Goal: Information Seeking & Learning: Find specific page/section

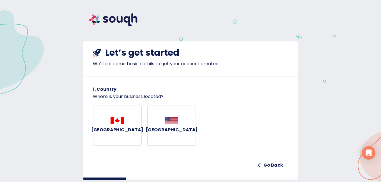
click at [112, 124] on img "button" at bounding box center [117, 121] width 13 height 7
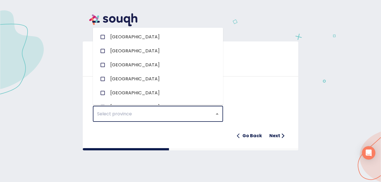
click at [109, 110] on input "text" at bounding box center [149, 114] width 109 height 11
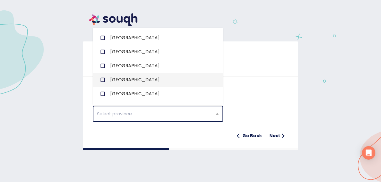
scroll to position [61, 0]
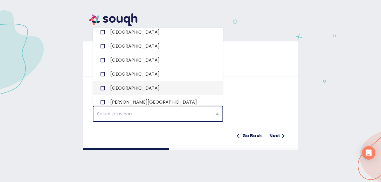
click at [101, 88] on input "checkbox" at bounding box center [102, 88] width 11 height 11
checkbox input "true"
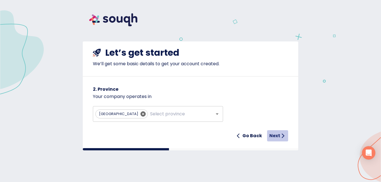
click at [280, 135] on h6 "Next" at bounding box center [274, 136] width 11 height 8
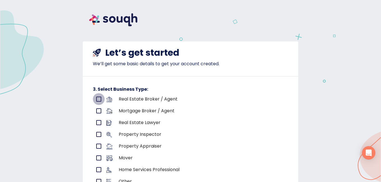
click at [95, 100] on input "primary checkbox" at bounding box center [99, 99] width 12 height 12
checkbox input "true"
click at [97, 112] on input "primary checkbox" at bounding box center [99, 111] width 12 height 12
checkbox input "true"
click at [95, 100] on input "primary checkbox" at bounding box center [99, 99] width 12 height 12
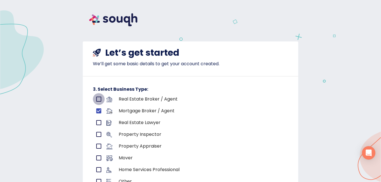
checkbox input "true"
checkbox input "false"
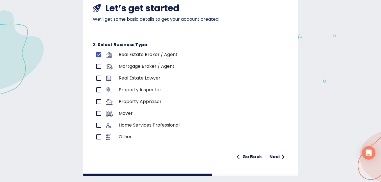
scroll to position [45, 0]
click at [273, 160] on h6 "Next" at bounding box center [274, 157] width 11 height 8
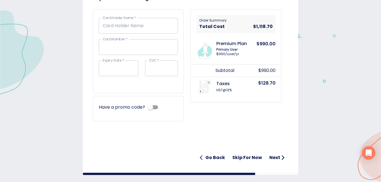
scroll to position [268, 0]
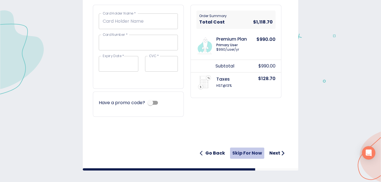
click at [247, 152] on h6 "Skip for now" at bounding box center [247, 154] width 30 height 8
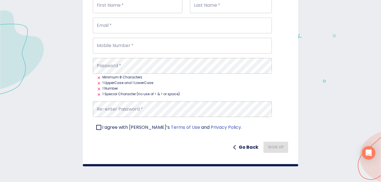
scroll to position [0, 0]
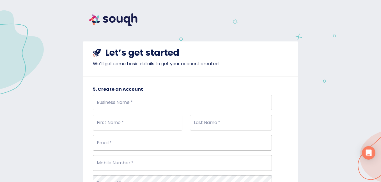
click at [121, 18] on img at bounding box center [113, 20] width 61 height 26
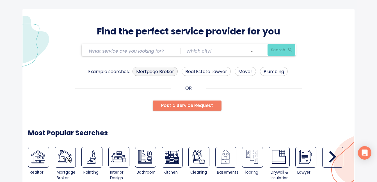
click at [166, 70] on span "Mortgage Broker" at bounding box center [155, 71] width 45 height 7
type input "Mortgage Broker"
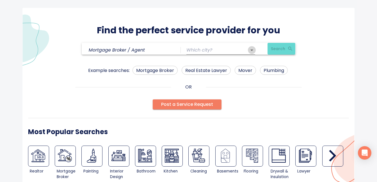
click at [251, 49] on icon "Open" at bounding box center [251, 50] width 7 height 7
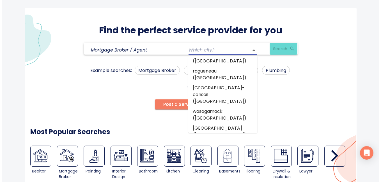
scroll to position [25732, 0]
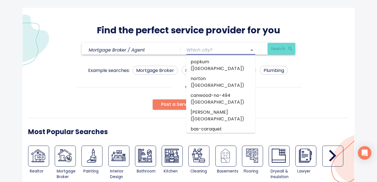
type input "[GEOGRAPHIC_DATA] ([GEOGRAPHIC_DATA])"
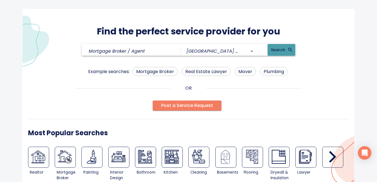
click at [280, 50] on span "Search" at bounding box center [281, 50] width 21 height 7
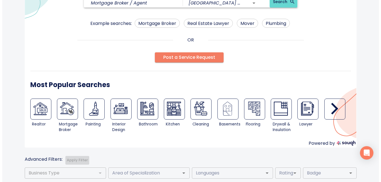
scroll to position [12, 0]
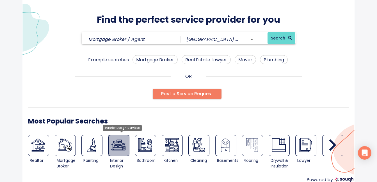
click at [116, 150] on img at bounding box center [118, 145] width 14 height 14
type input "Interior Design Services"
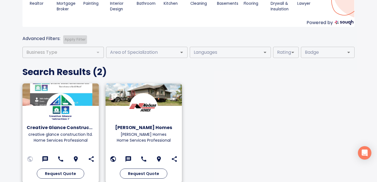
scroll to position [173, 0]
